Goal: Task Accomplishment & Management: Use online tool/utility

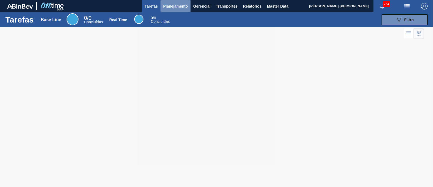
click at [182, 7] on span "Planejamento" at bounding box center [175, 6] width 25 height 6
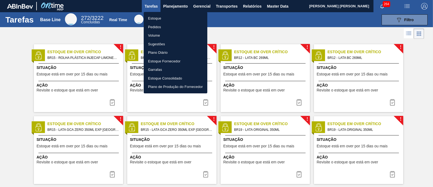
click at [182, 17] on li "Estoque" at bounding box center [176, 18] width 64 height 9
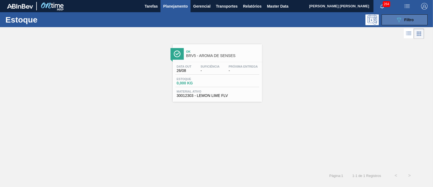
click at [395, 19] on button "089F7B8B-B2A5-4AFE-B5C0-19BA573D28AC Filtro" at bounding box center [405, 19] width 46 height 11
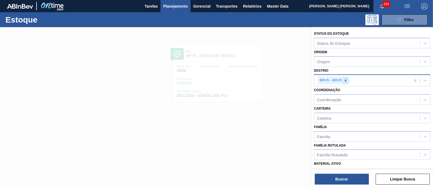
click at [347, 81] on icon at bounding box center [346, 81] width 4 height 4
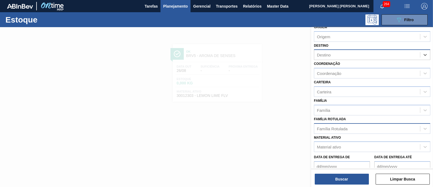
scroll to position [27, 0]
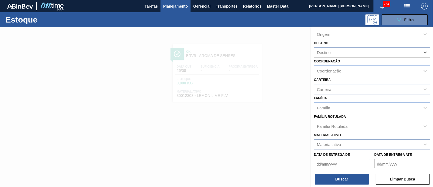
click at [339, 145] on div "Material ativo" at bounding box center [329, 144] width 24 height 5
paste ativo "30017752"
type ativo "30017752"
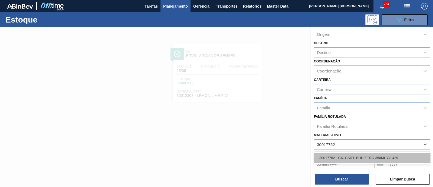
click at [351, 158] on div "30017752 - CX. CART. BUD ZERO 350ML C8 429" at bounding box center [372, 157] width 116 height 10
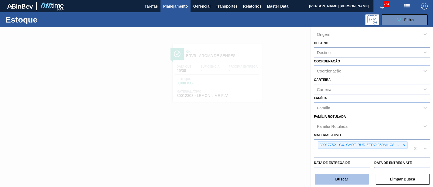
click at [346, 177] on button "Buscar" at bounding box center [342, 178] width 54 height 11
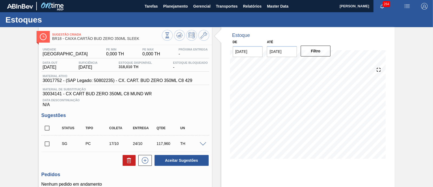
click at [48, 127] on input "checkbox" at bounding box center [46, 127] width 11 height 11
checkbox input "true"
click at [127, 160] on icon at bounding box center [129, 160] width 6 height 6
checkbox input "false"
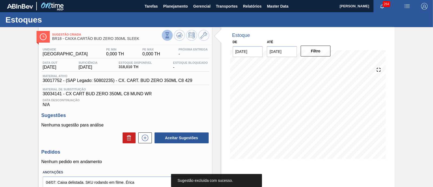
click at [167, 31] on button at bounding box center [167, 35] width 11 height 11
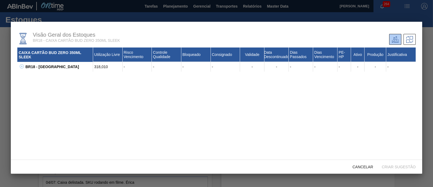
click at [20, 68] on icon at bounding box center [22, 66] width 4 height 4
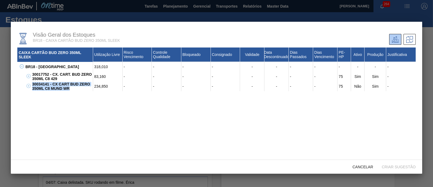
drag, startPoint x: 71, startPoint y: 91, endPoint x: 32, endPoint y: 84, distance: 40.5
click at [32, 84] on div "30034141 - CX CART BUD ZERO 350ML C8 MUND WR" at bounding box center [62, 86] width 62 height 10
click at [156, 114] on div "CAIXA CARTÃO BUD ZERO 350ML SLEEK Utilização Livre Risco Vencimento Controle Qu…" at bounding box center [216, 112] width 399 height 131
click at [360, 168] on span "Cancelar" at bounding box center [363, 166] width 29 height 4
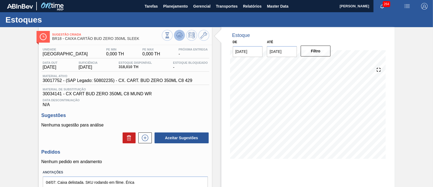
click at [180, 36] on icon at bounding box center [180, 35] width 1 height 2
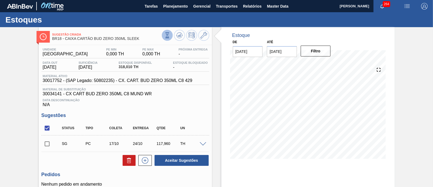
click at [169, 37] on icon at bounding box center [167, 35] width 6 height 6
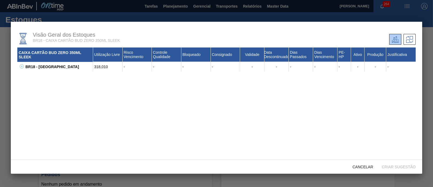
click at [22, 66] on icon at bounding box center [22, 66] width 0 height 2
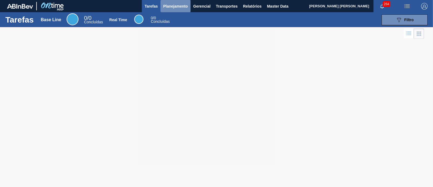
click at [173, 11] on button "Planejamento" at bounding box center [176, 6] width 30 height 12
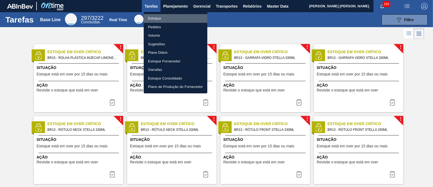
click at [153, 18] on li "Estoque" at bounding box center [176, 18] width 64 height 9
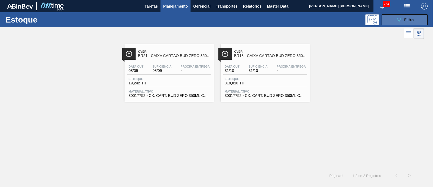
click at [403, 19] on div "089F7B8B-B2A5-4AFE-B5C0-19BA573D28AC Filtro" at bounding box center [405, 20] width 18 height 6
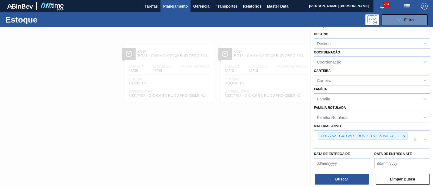
scroll to position [38, 0]
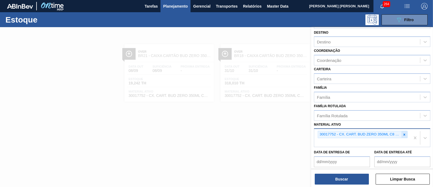
click at [404, 134] on icon at bounding box center [405, 134] width 4 height 4
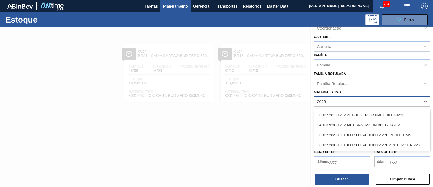
scroll to position [71, 0]
type ativo "2928"
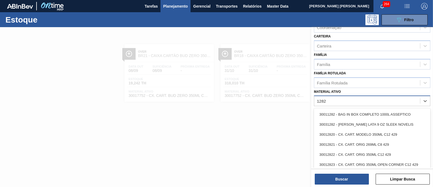
type ativo "12829"
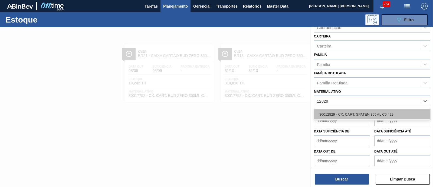
click at [358, 113] on div "30012829 - CX. CART. SPATEN 355ML C6 429" at bounding box center [372, 114] width 116 height 10
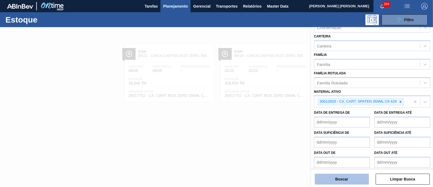
click at [353, 177] on button "Buscar" at bounding box center [342, 178] width 54 height 11
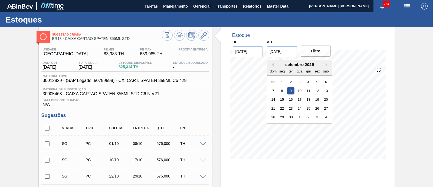
click at [280, 53] on input "[DATE]" at bounding box center [282, 51] width 30 height 11
click at [327, 66] on button "Next Month" at bounding box center [328, 65] width 4 height 4
click at [328, 124] on div "6" at bounding box center [326, 125] width 7 height 7
type input "[DATE]"
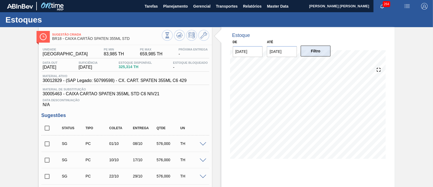
click at [308, 53] on button "Filtro" at bounding box center [316, 50] width 30 height 11
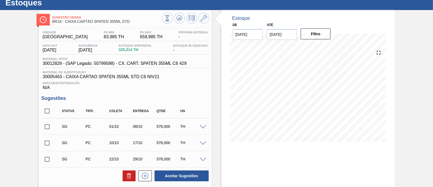
scroll to position [15, 0]
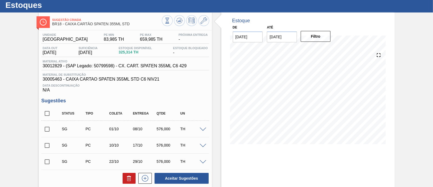
click at [203, 129] on span at bounding box center [203, 129] width 6 height 4
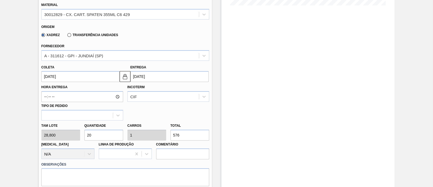
scroll to position [153, 0]
click at [112, 134] on input "20" at bounding box center [103, 134] width 39 height 11
type input "2"
type input "0,1"
type input "57,6"
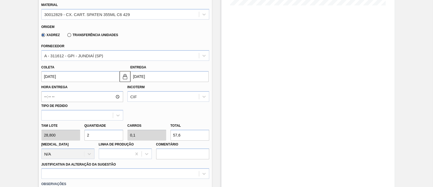
type input "0"
type input "1"
type input "0,05"
type input "28,8"
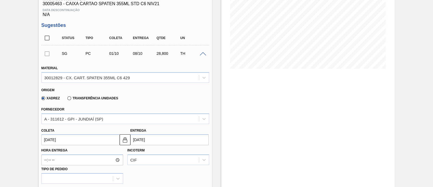
scroll to position [90, 0]
type input "1"
click at [91, 99] on label "Transferência Unidades" at bounding box center [92, 98] width 51 height 4
click at [67, 99] on input "Transferência Unidades" at bounding box center [67, 99] width 0 height 0
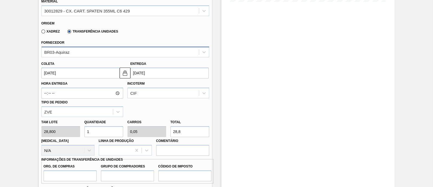
scroll to position [157, 0]
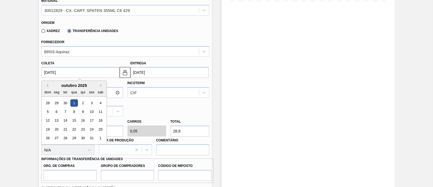
click at [79, 69] on input "01/10/2025" at bounding box center [80, 72] width 78 height 11
click at [48, 85] on div "outubro 2025" at bounding box center [74, 85] width 65 height 5
click at [46, 86] on button "Previous Month" at bounding box center [46, 85] width 4 height 4
click at [70, 139] on div "27" at bounding box center [73, 137] width 7 height 7
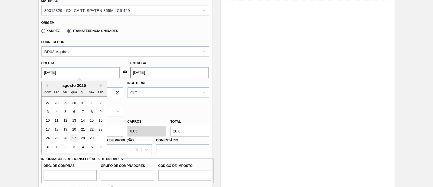
type input "[DATE]"
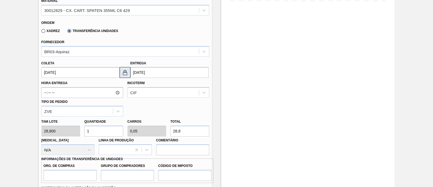
click at [124, 74] on img at bounding box center [125, 72] width 6 height 6
click at [139, 76] on input "03/09/2025" at bounding box center [170, 72] width 78 height 11
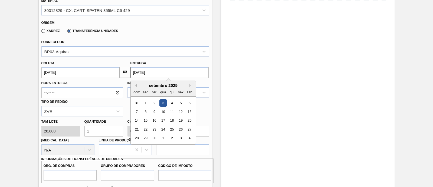
click at [135, 86] on button "Previous Month" at bounding box center [136, 85] width 4 height 4
click at [180, 139] on div "29" at bounding box center [180, 137] width 7 height 7
type input "[DATE]"
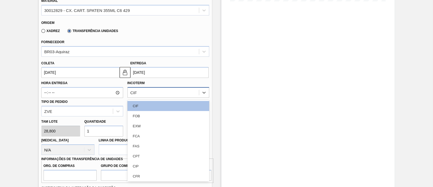
click at [144, 97] on div "CIF" at bounding box center [169, 92] width 82 height 11
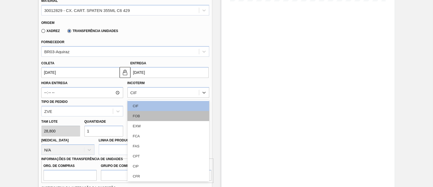
click at [149, 113] on div "FOB" at bounding box center [169, 116] width 82 height 10
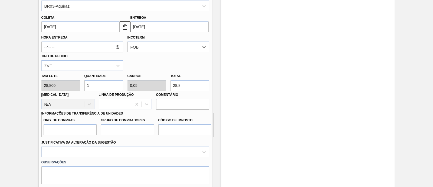
scroll to position [208, 0]
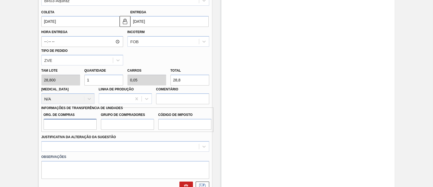
click at [63, 129] on input "Org. de Compras" at bounding box center [70, 124] width 53 height 11
type input "BR00"
click at [122, 124] on input "Grupo de Compradores" at bounding box center [127, 124] width 53 height 11
type input "A01"
click at [184, 124] on input "Código de Imposto" at bounding box center [184, 124] width 53 height 11
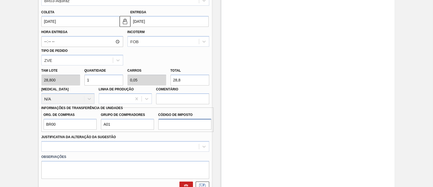
type input "I1"
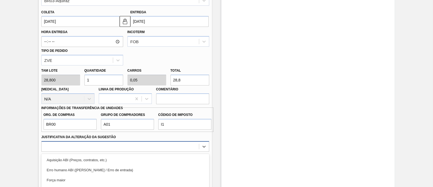
scroll to position [258, 0]
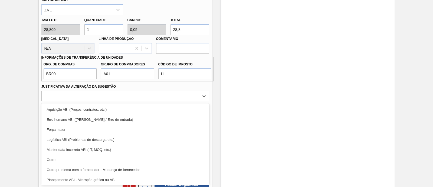
click at [170, 101] on div "option Logística ABI (Problemas de descarga etc.) focused, 4 of 18. 18 results …" at bounding box center [125, 95] width 168 height 11
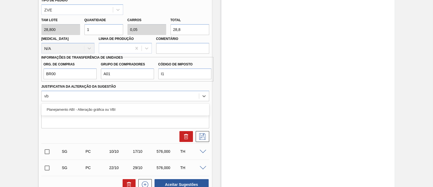
type Sugestão "vbi"
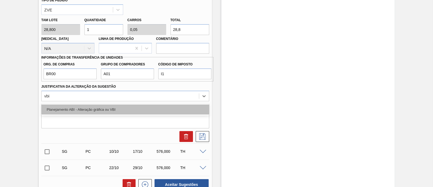
click at [127, 112] on div "Planejamento ABI - Alteração gráfica ou VBI" at bounding box center [125, 109] width 168 height 10
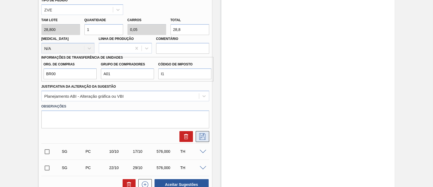
click at [203, 138] on icon at bounding box center [202, 136] width 9 height 6
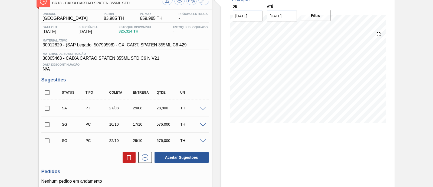
scroll to position [36, 0]
click at [50, 109] on input "checkbox" at bounding box center [46, 107] width 11 height 11
click at [187, 158] on button "Aceitar Sugestões" at bounding box center [182, 156] width 54 height 11
checkbox input "false"
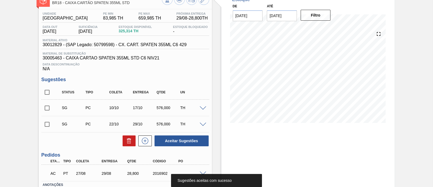
scroll to position [75, 0]
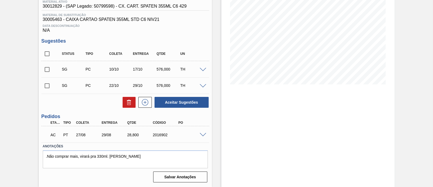
click at [201, 134] on span at bounding box center [203, 135] width 6 height 4
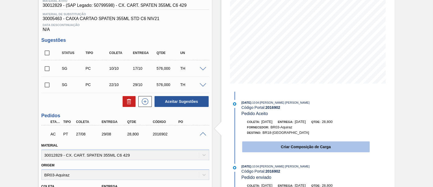
click at [283, 147] on button "Criar Composição de Carga" at bounding box center [306, 146] width 128 height 11
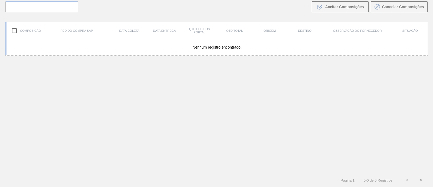
scroll to position [39, 0]
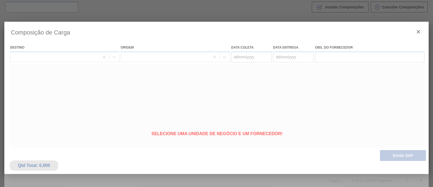
type coleta "[DATE]"
type entrega "[DATE]"
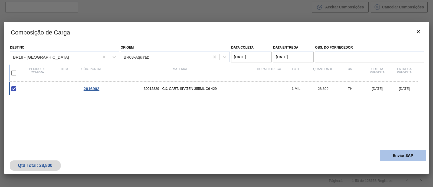
click at [388, 155] on button "Enviar SAP" at bounding box center [403, 155] width 46 height 11
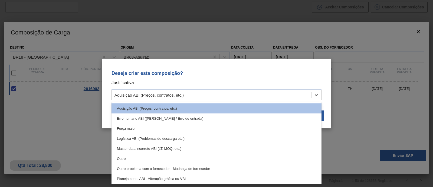
click at [201, 92] on div "Aquisição ABI (Preços, contratos, etc.)" at bounding box center [212, 95] width 200 height 8
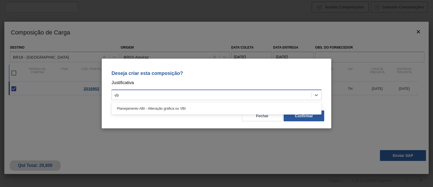
type input "vbi"
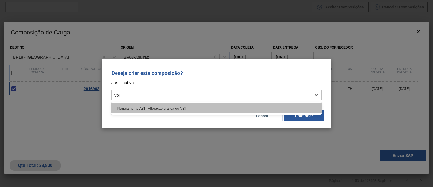
click at [204, 105] on div "Planejamento ABI - Alteração gráfica ou VBI" at bounding box center [217, 108] width 210 height 10
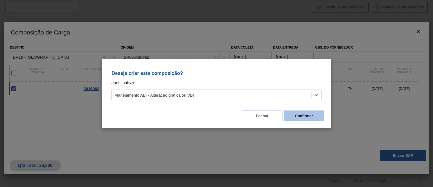
click at [298, 111] on button "Confirmar" at bounding box center [304, 115] width 41 height 11
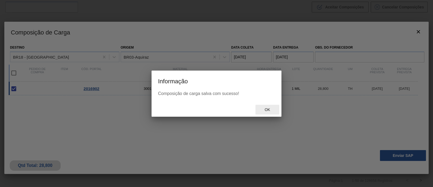
click at [269, 112] on div "Ok" at bounding box center [268, 110] width 24 height 10
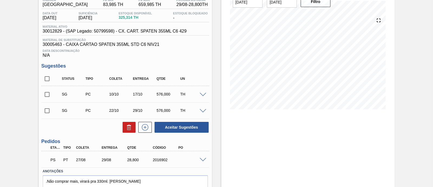
scroll to position [75, 0]
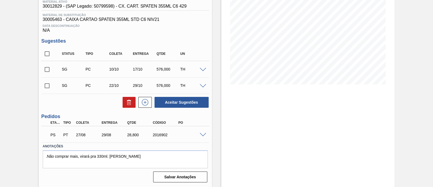
click at [204, 134] on span at bounding box center [203, 135] width 6 height 4
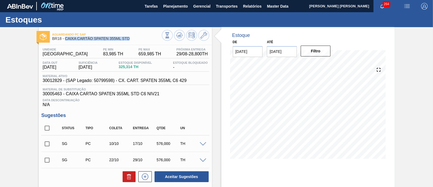
drag, startPoint x: 133, startPoint y: 38, endPoint x: 65, endPoint y: 39, distance: 68.3
click at [65, 39] on span "BR18 - CAIXA CARTÃO SPATEN 355ML STD" at bounding box center [107, 39] width 110 height 4
copy span "CAIXA CARTÃO SPATEN 355ML STD"
